Goal: Information Seeking & Learning: Learn about a topic

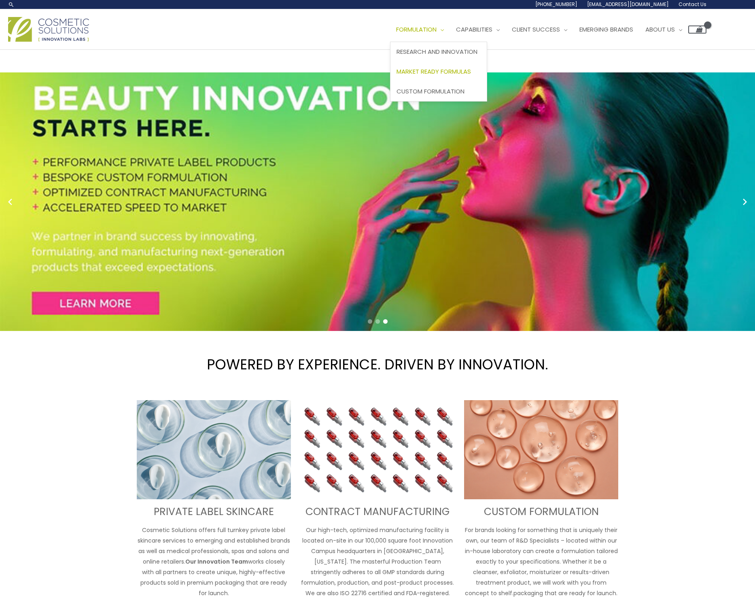
click at [397, 76] on span "Market Ready Formulas" at bounding box center [434, 71] width 74 height 9
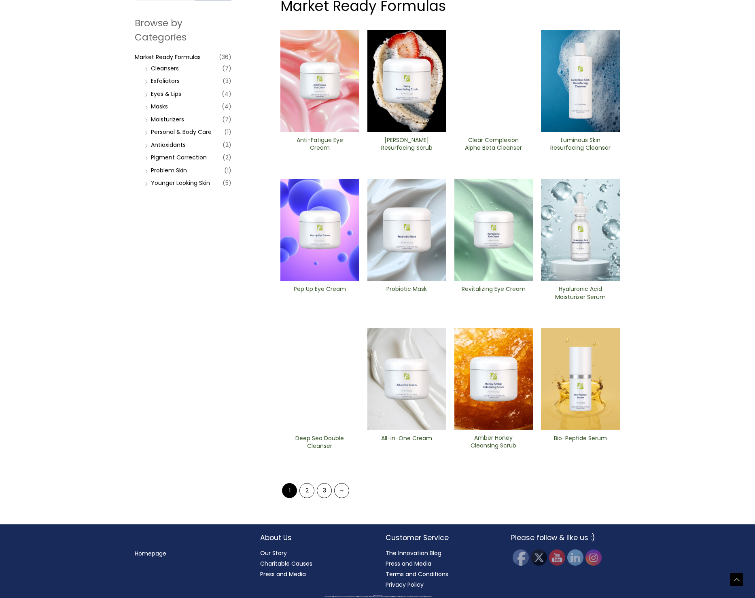
scroll to position [99, 0]
click at [162, 187] on link "Younger Looking Skin" at bounding box center [180, 183] width 59 height 8
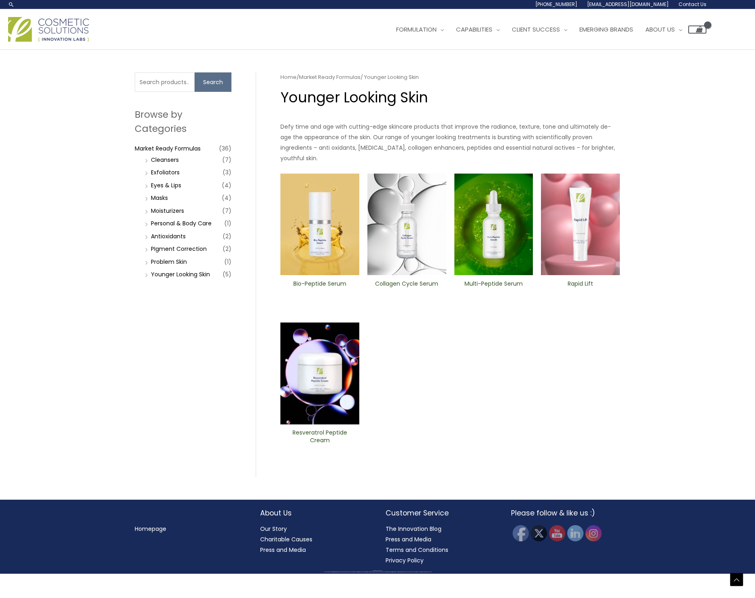
scroll to position [139, 0]
click at [392, 296] on h2 "Collagen Cycle Serum" at bounding box center [406, 287] width 65 height 15
click at [332, 276] on img at bounding box center [320, 225] width 79 height 102
click at [179, 240] on link "Antioxidants" at bounding box center [168, 236] width 35 height 8
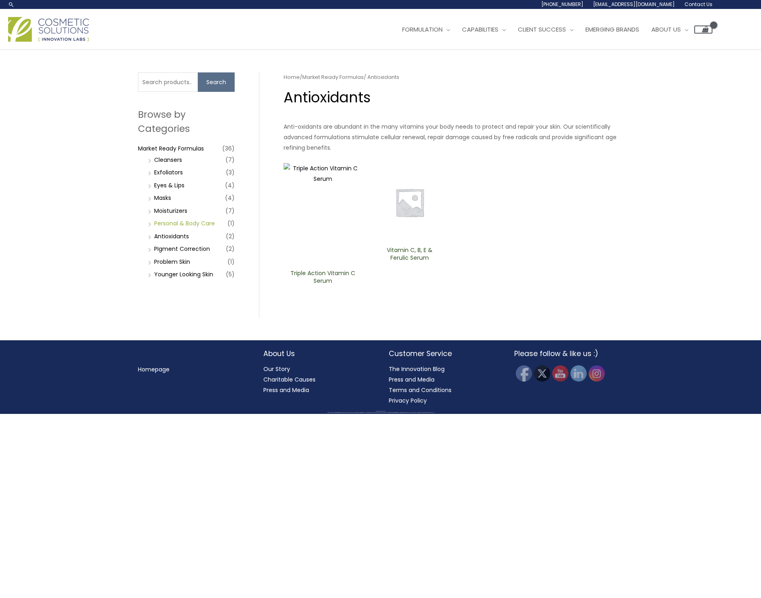
click at [166, 227] on link "Personal & Body Care" at bounding box center [184, 223] width 61 height 8
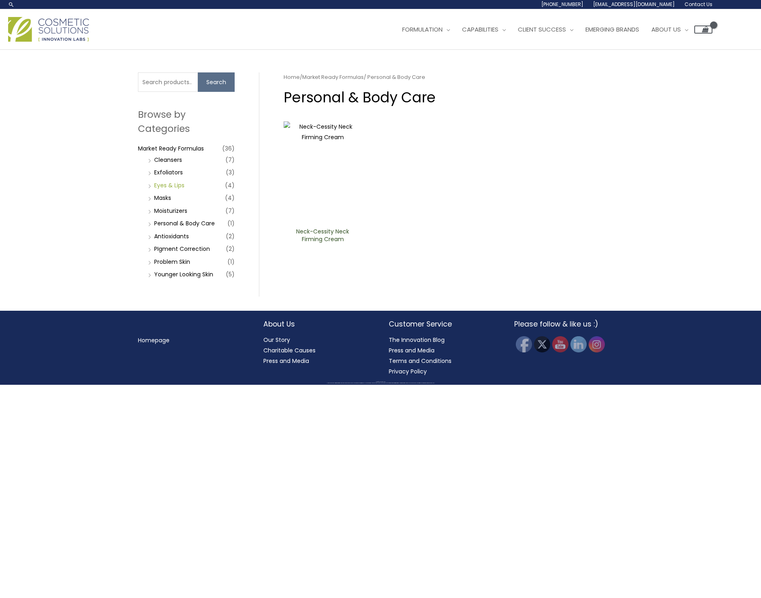
click at [168, 189] on link "Eyes & Lips" at bounding box center [169, 185] width 30 height 8
